Goal: Task Accomplishment & Management: Manage account settings

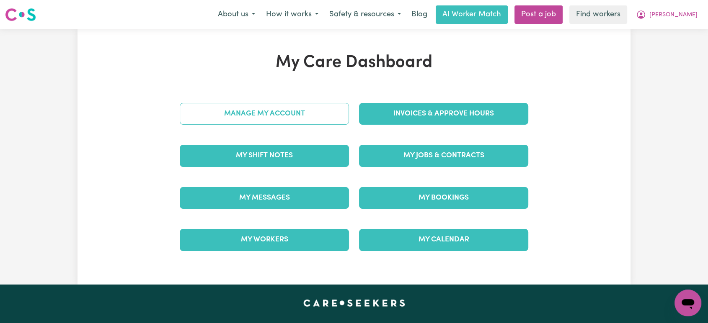
click at [303, 108] on link "Manage My Account" at bounding box center [264, 114] width 169 height 22
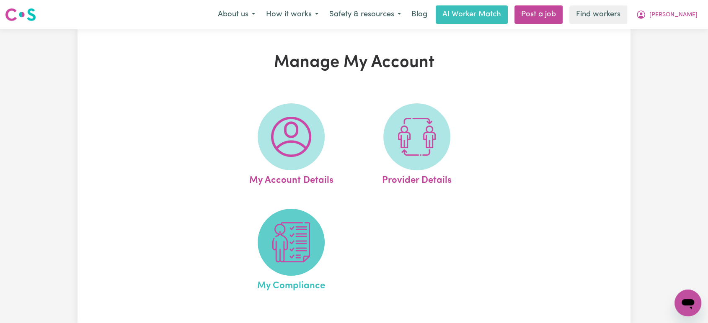
click at [299, 250] on img at bounding box center [291, 242] width 40 height 40
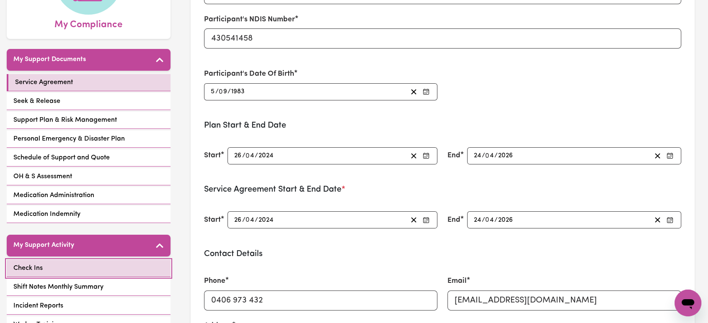
click at [122, 268] on link "Check Ins" at bounding box center [89, 268] width 164 height 17
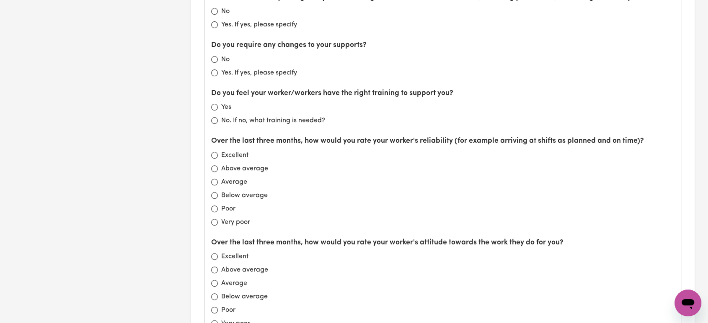
scroll to position [931, 0]
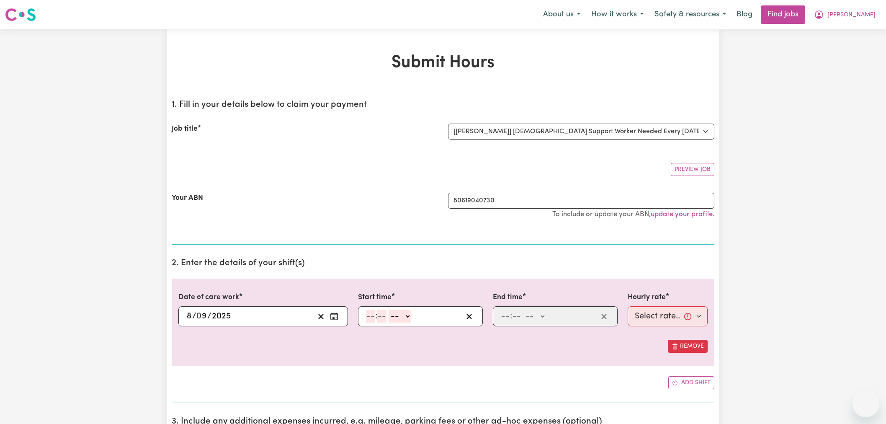
select select "13986"
click at [864, 20] on button "[PERSON_NAME]" at bounding box center [845, 15] width 72 height 18
click at [843, 62] on link "Logout" at bounding box center [848, 64] width 66 height 16
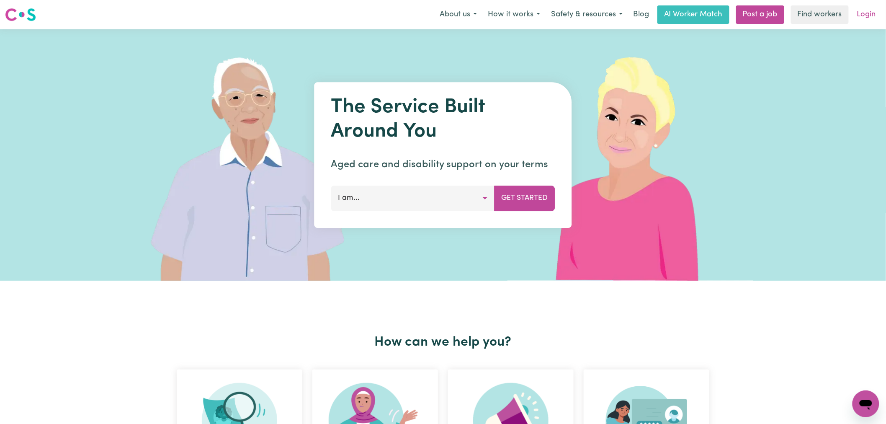
click at [871, 8] on link "Login" at bounding box center [866, 14] width 29 height 18
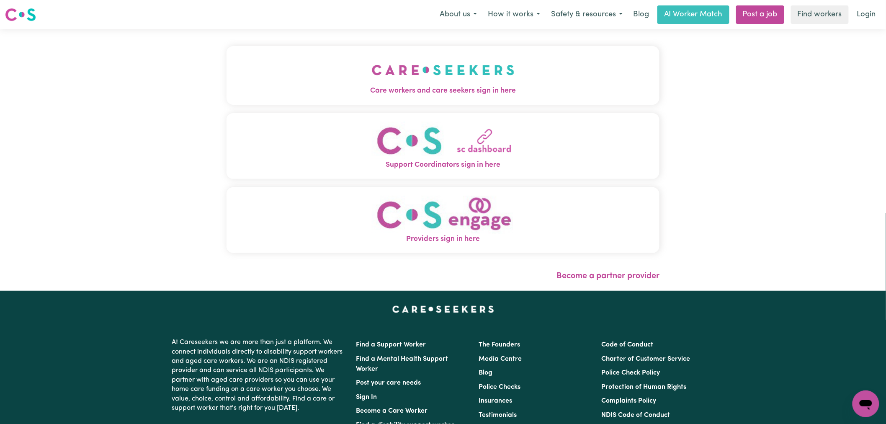
click at [345, 77] on div "Care workers and care seekers sign in here Support Coordinators sign in here Pr…" at bounding box center [443, 159] width 443 height 261
click at [516, 85] on span "Care workers and care seekers sign in here" at bounding box center [443, 90] width 433 height 11
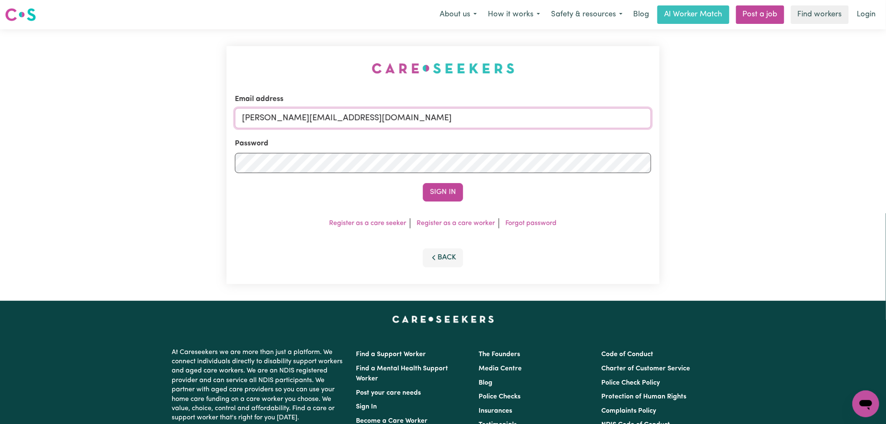
click at [425, 119] on input "[PERSON_NAME][EMAIL_ADDRESS][DOMAIN_NAME]" at bounding box center [443, 118] width 416 height 20
drag, startPoint x: 437, startPoint y: 121, endPoint x: 287, endPoint y: 119, distance: 150.8
click at [287, 119] on input "[EMAIL_ADDRESS][DOMAIN_NAME]" at bounding box center [443, 118] width 416 height 20
type input "[EMAIL_ADDRESS][DOMAIN_NAME]"
drag, startPoint x: 444, startPoint y: 182, endPoint x: 444, endPoint y: 193, distance: 10.5
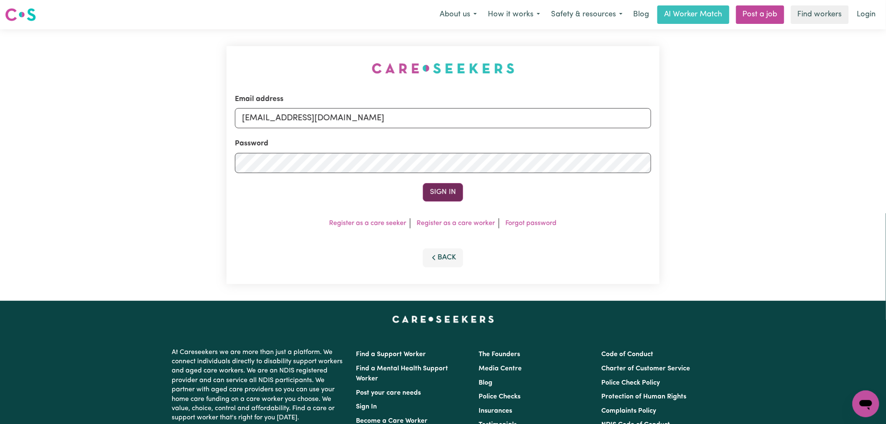
click at [444, 183] on form "Email address [EMAIL_ADDRESS][DOMAIN_NAME] Password Sign In" at bounding box center [443, 148] width 416 height 108
click at [444, 193] on button "Sign In" at bounding box center [443, 192] width 40 height 18
